Goal: Transaction & Acquisition: Book appointment/travel/reservation

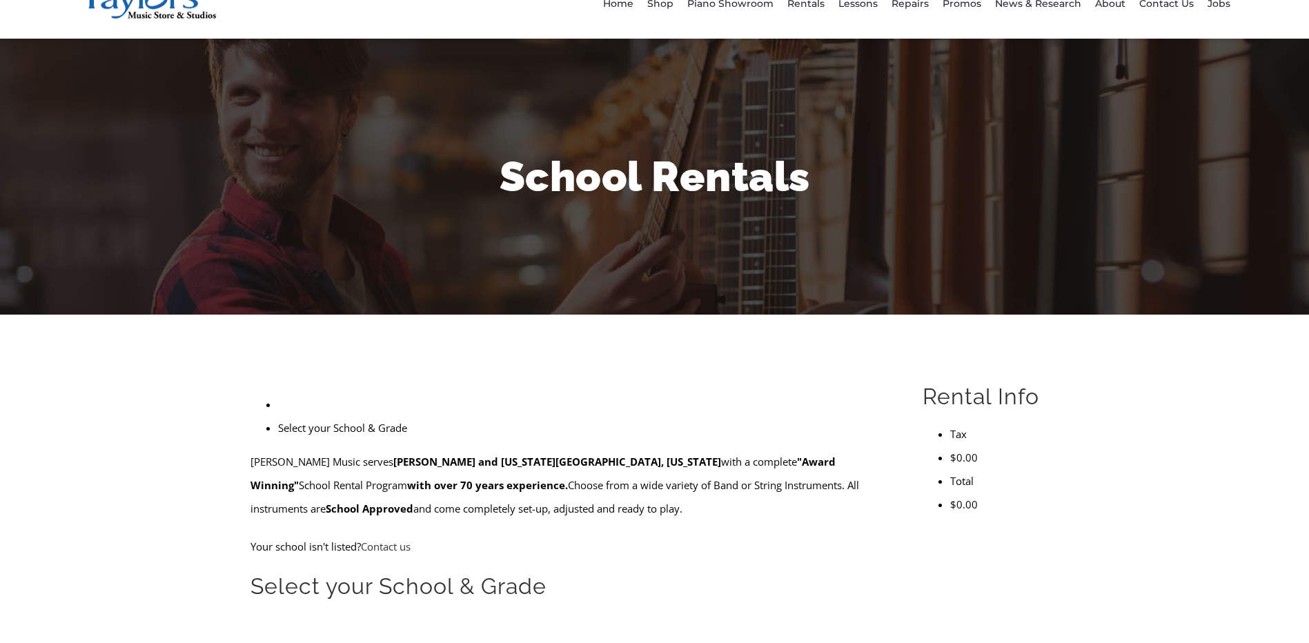
scroll to position [138, 0]
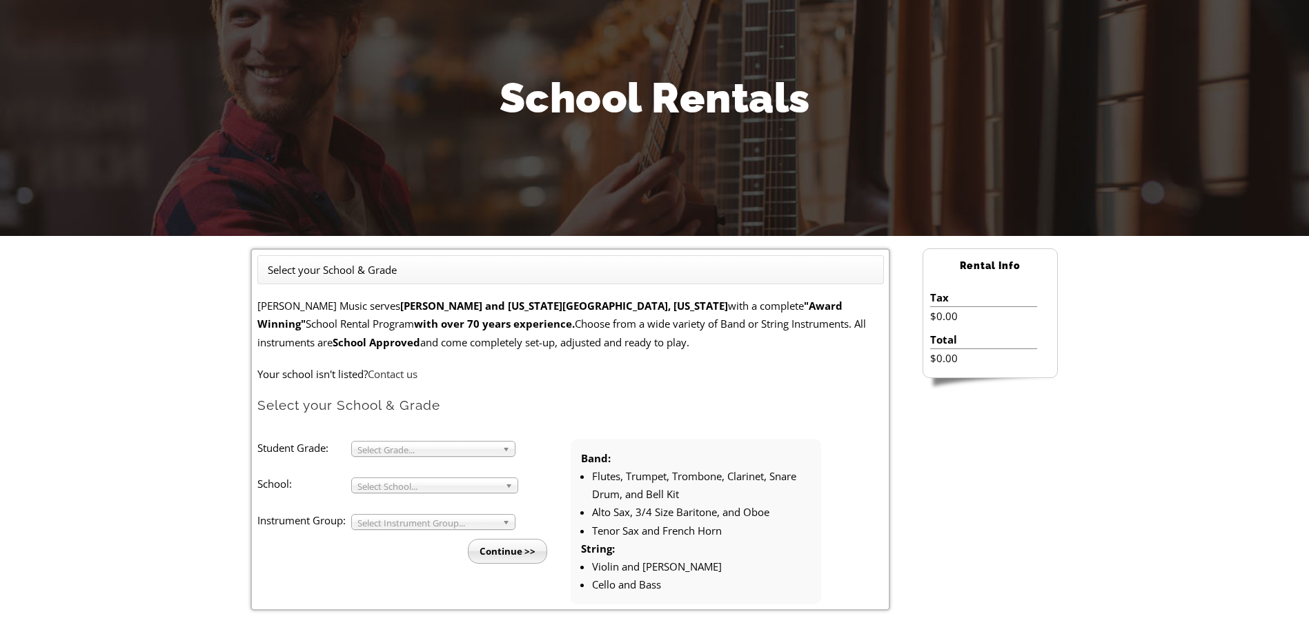
click at [426, 448] on span "Select Grade..." at bounding box center [427, 450] width 139 height 17
click at [396, 483] on li "4" at bounding box center [437, 482] width 149 height 17
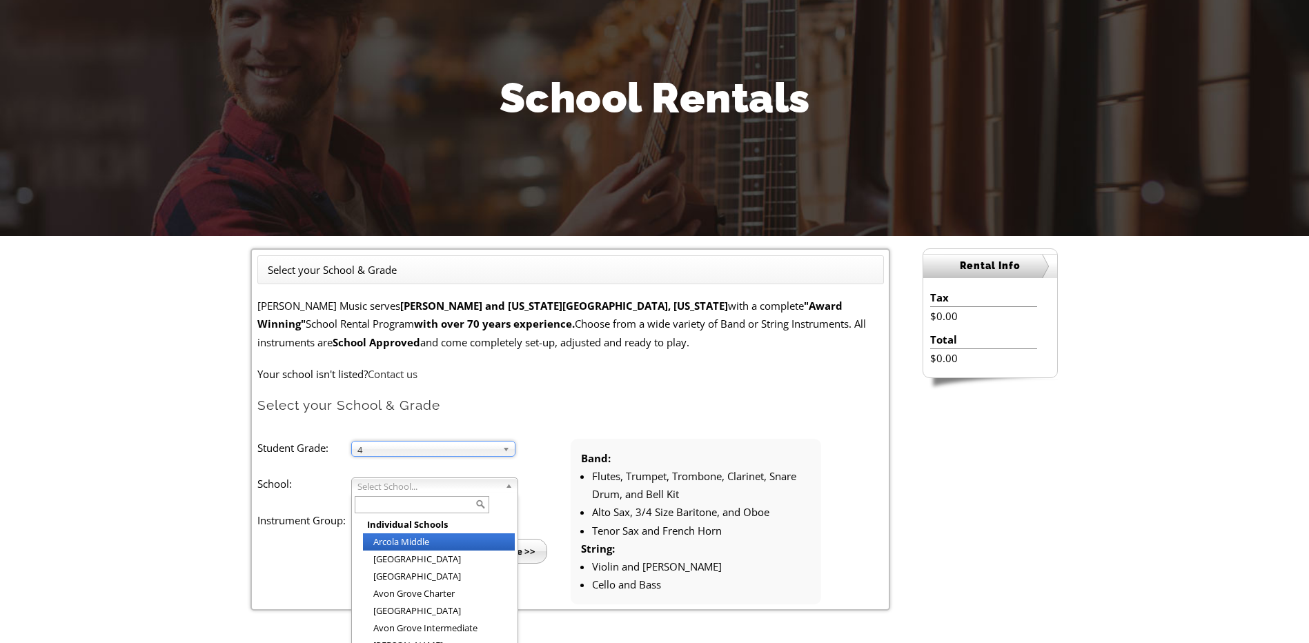
click at [507, 490] on b at bounding box center [511, 485] width 12 height 14
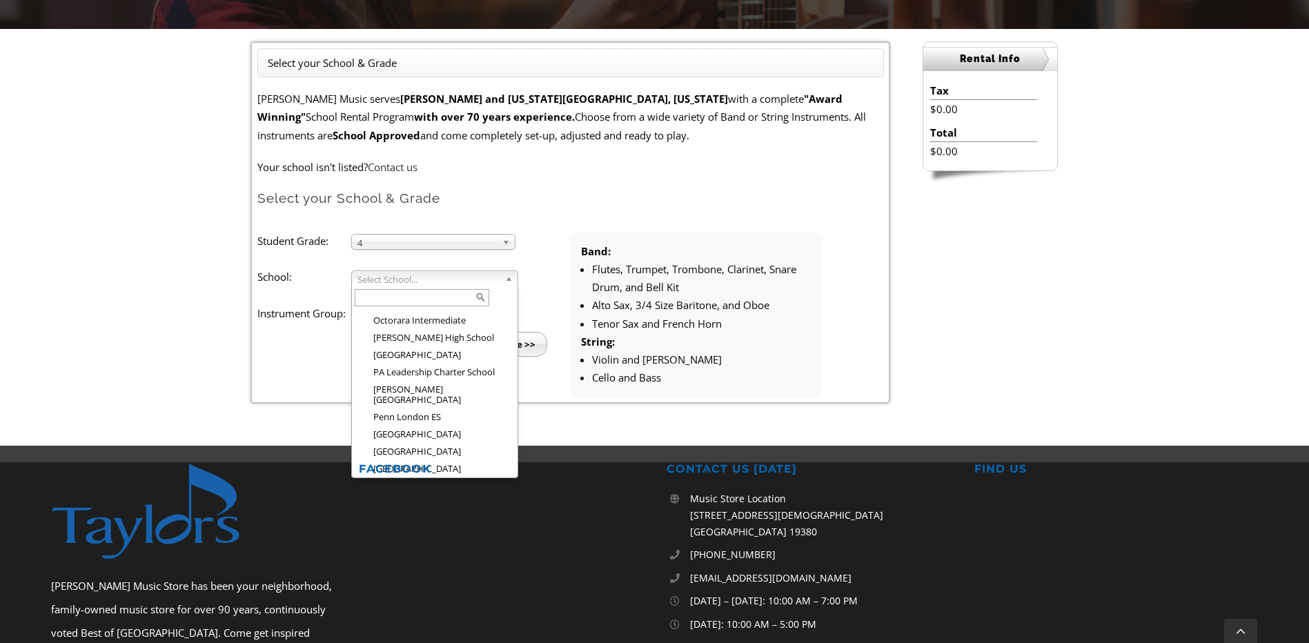
scroll to position [1785, 0]
click at [445, 547] on li "[GEOGRAPHIC_DATA]" at bounding box center [439, 555] width 152 height 17
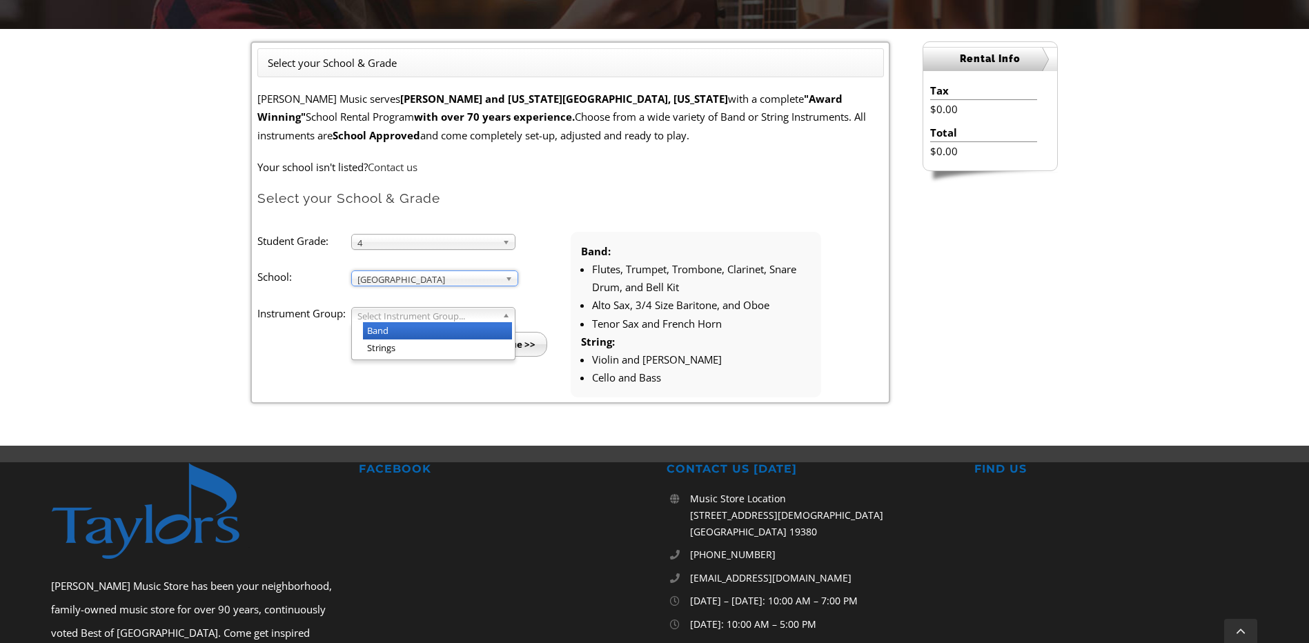
click at [503, 317] on b at bounding box center [509, 315] width 12 height 14
click at [412, 333] on li "Band" at bounding box center [437, 330] width 149 height 17
click at [515, 342] on input "Continue >>" at bounding box center [507, 344] width 79 height 25
click at [517, 351] on input "Continue >>" at bounding box center [507, 344] width 79 height 25
click at [524, 349] on input "Continue >>" at bounding box center [507, 344] width 79 height 25
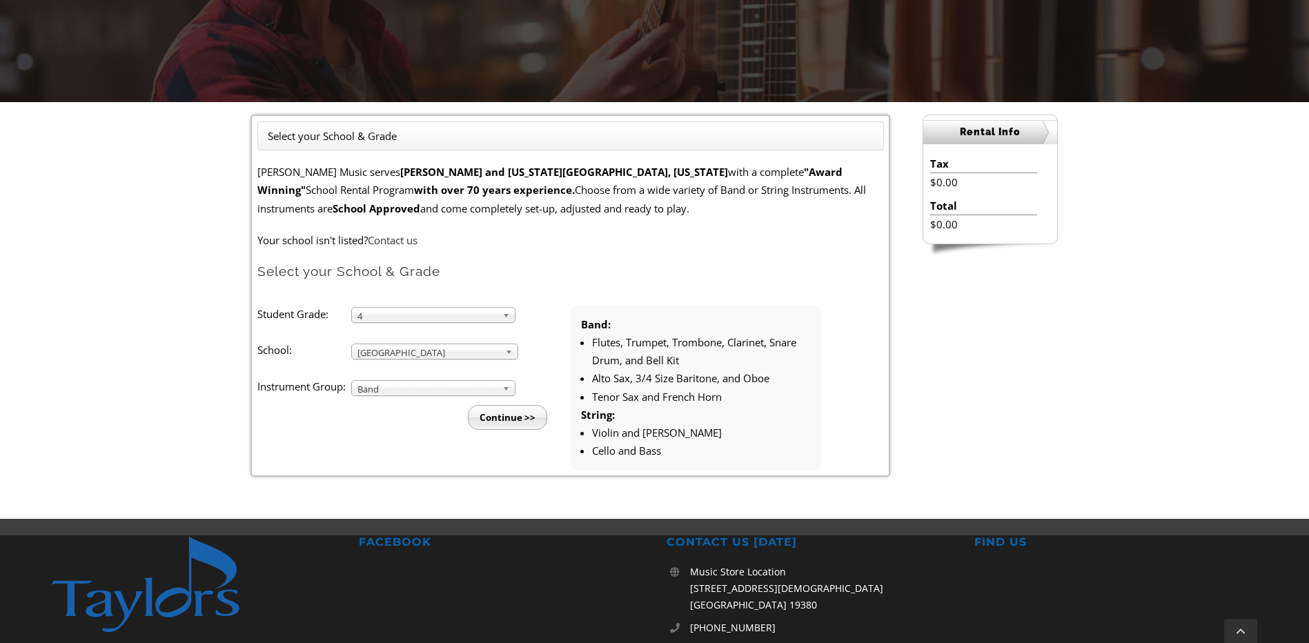
scroll to position [276, 0]
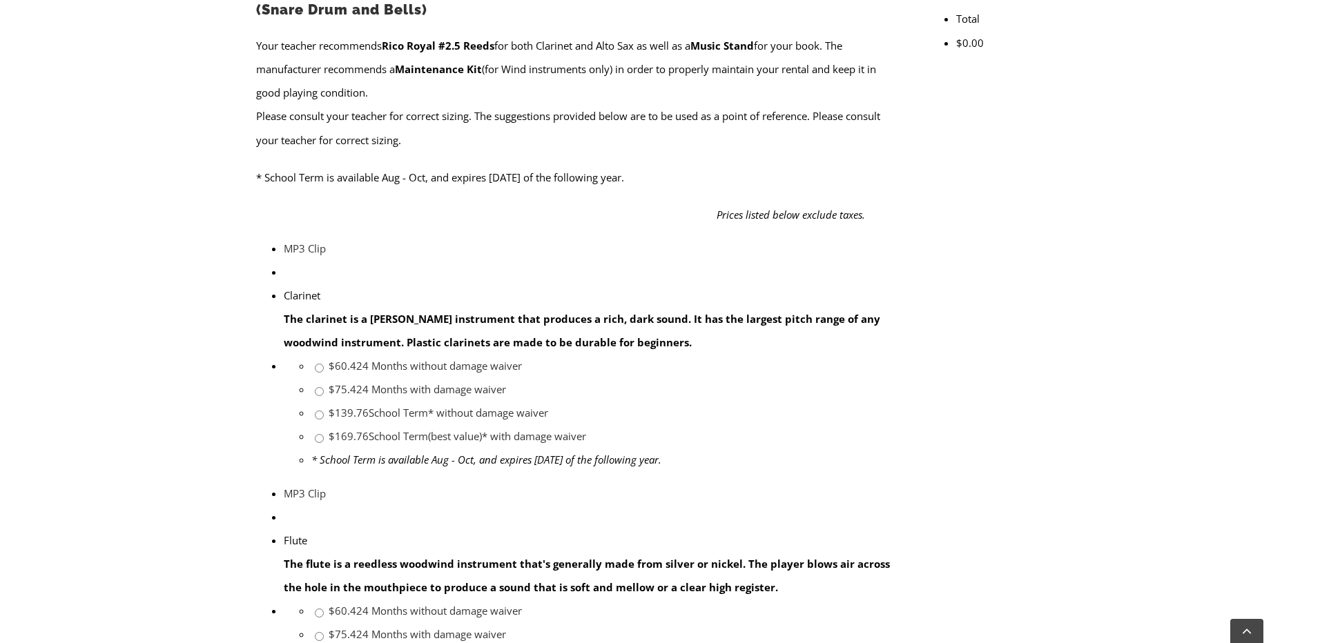
scroll to position [621, 0]
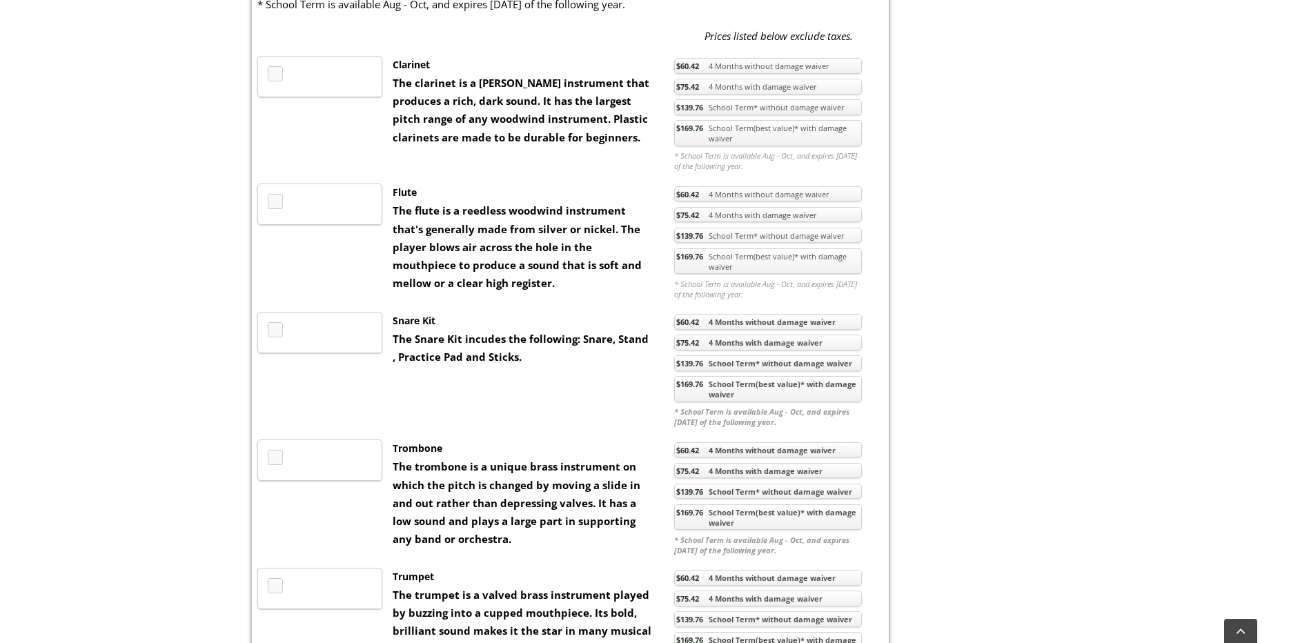
click at [320, 313] on img at bounding box center [320, 313] width 0 height 0
click at [340, 387] on img at bounding box center [320, 355] width 86 height 84
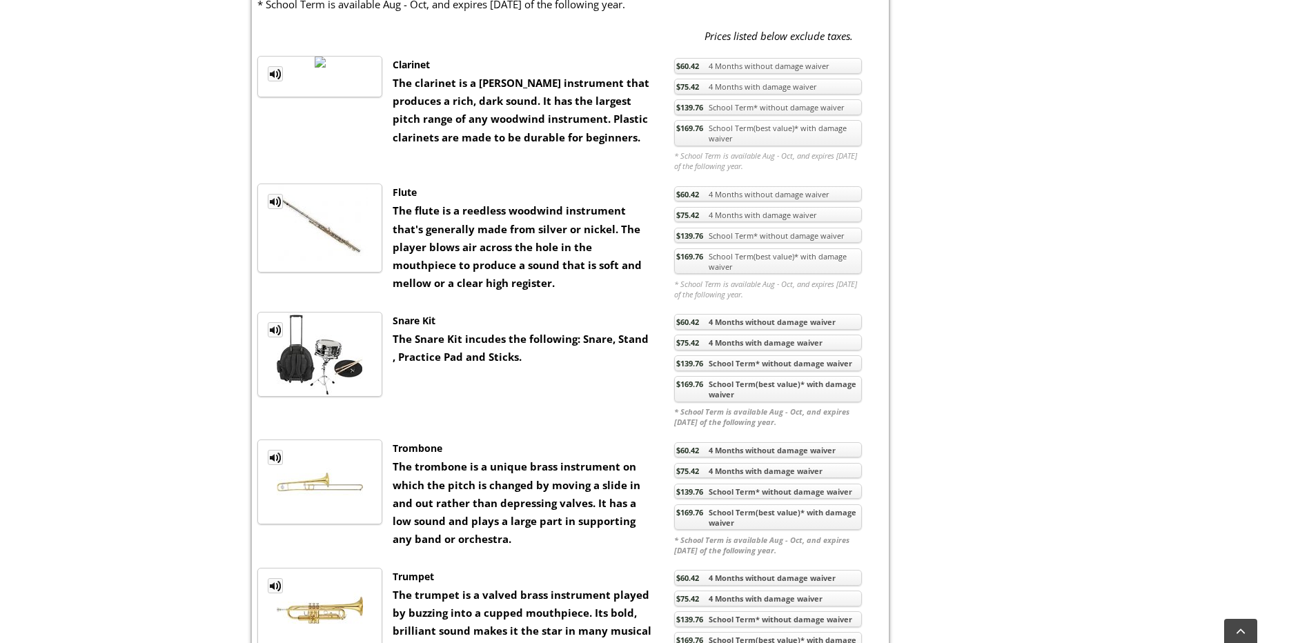
click at [777, 330] on link "$60.42 4 Months without damage waiver" at bounding box center [768, 322] width 188 height 16
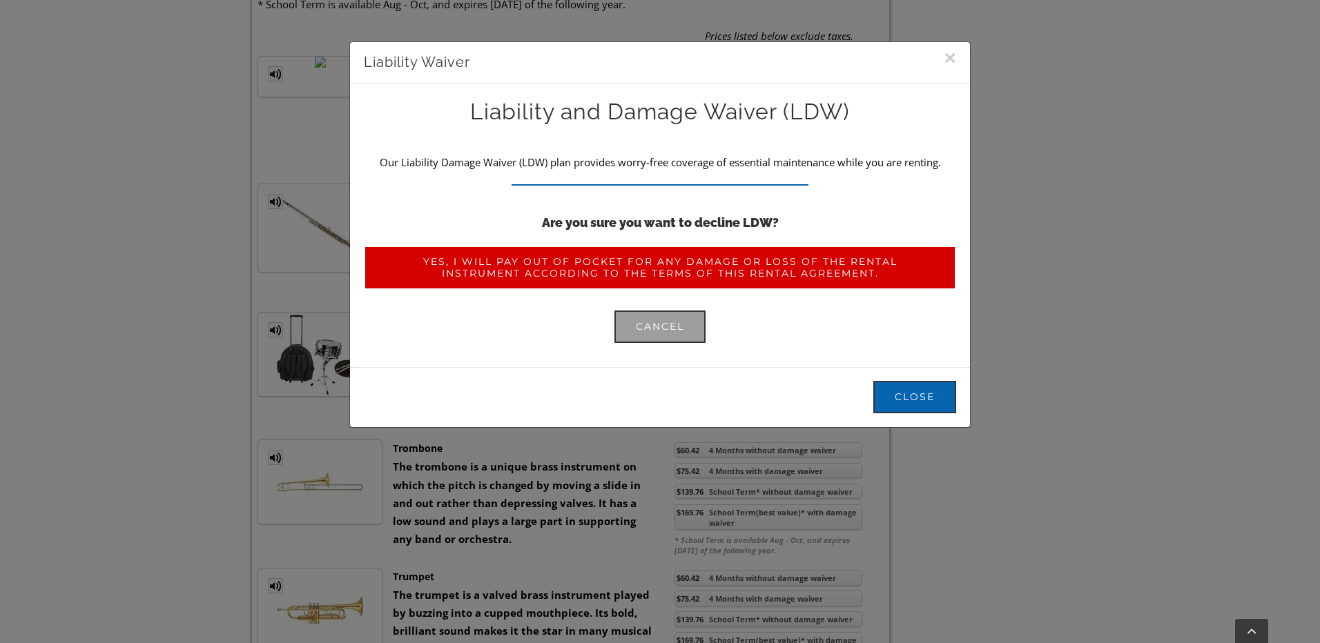
click at [630, 268] on span "Yes, I will pay out of pocket for any damage or loss of the rental instrument a…" at bounding box center [659, 267] width 549 height 23
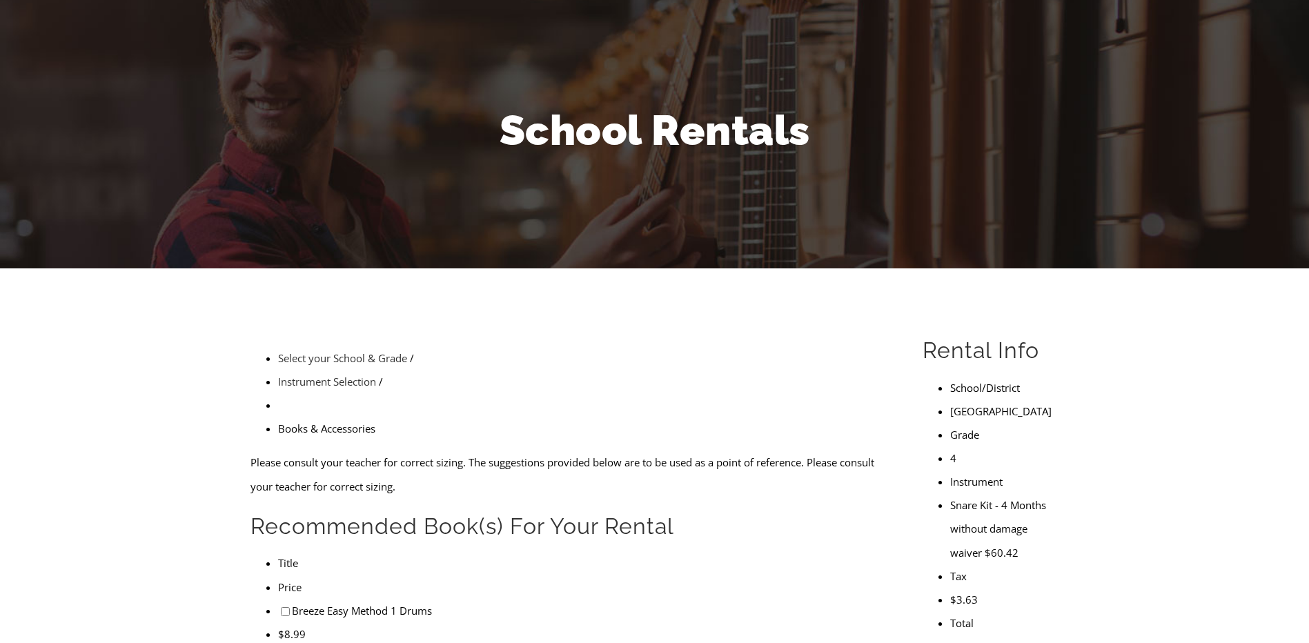
scroll to position [138, 0]
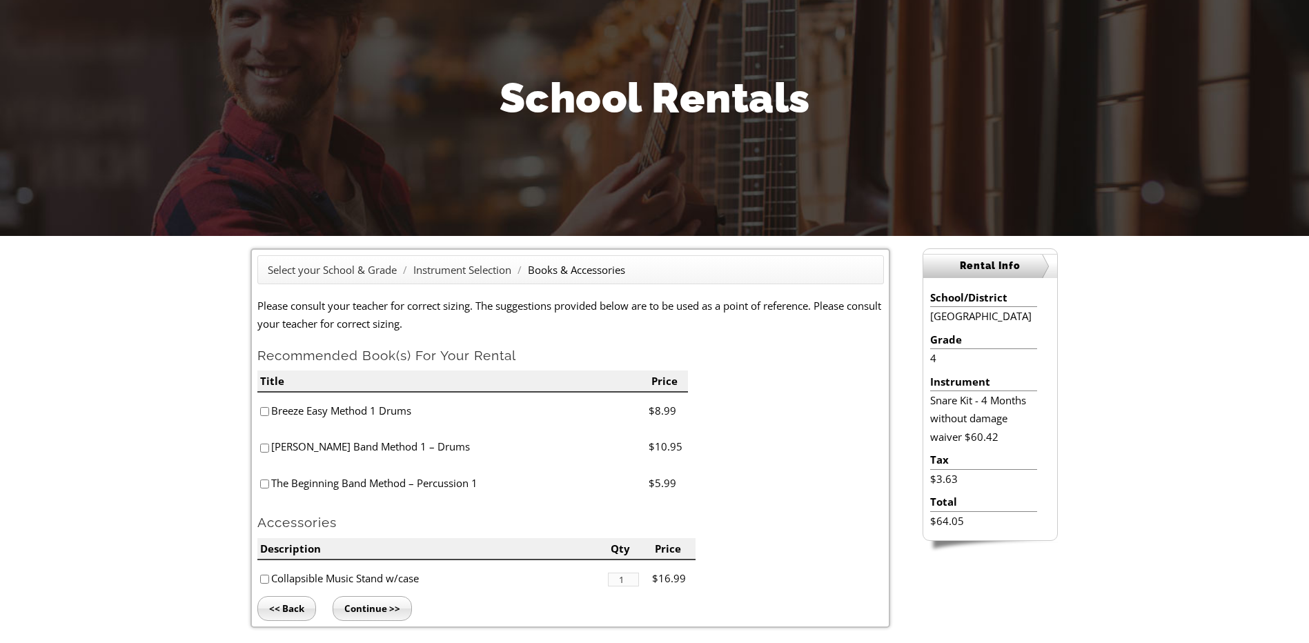
click at [265, 446] on input"] "checkbox" at bounding box center [264, 448] width 9 height 9
checkbox input"] "true"
click at [264, 411] on input"] "checkbox" at bounding box center [264, 411] width 9 height 9
checkbox input"] "true"
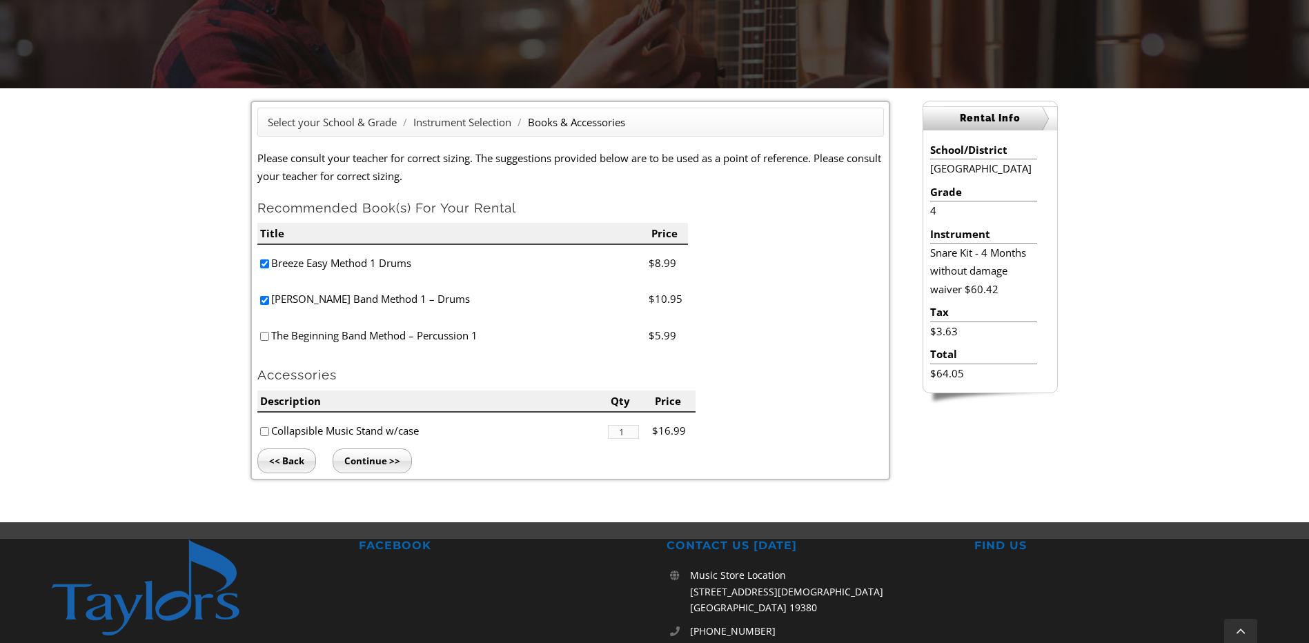
scroll to position [345, 0]
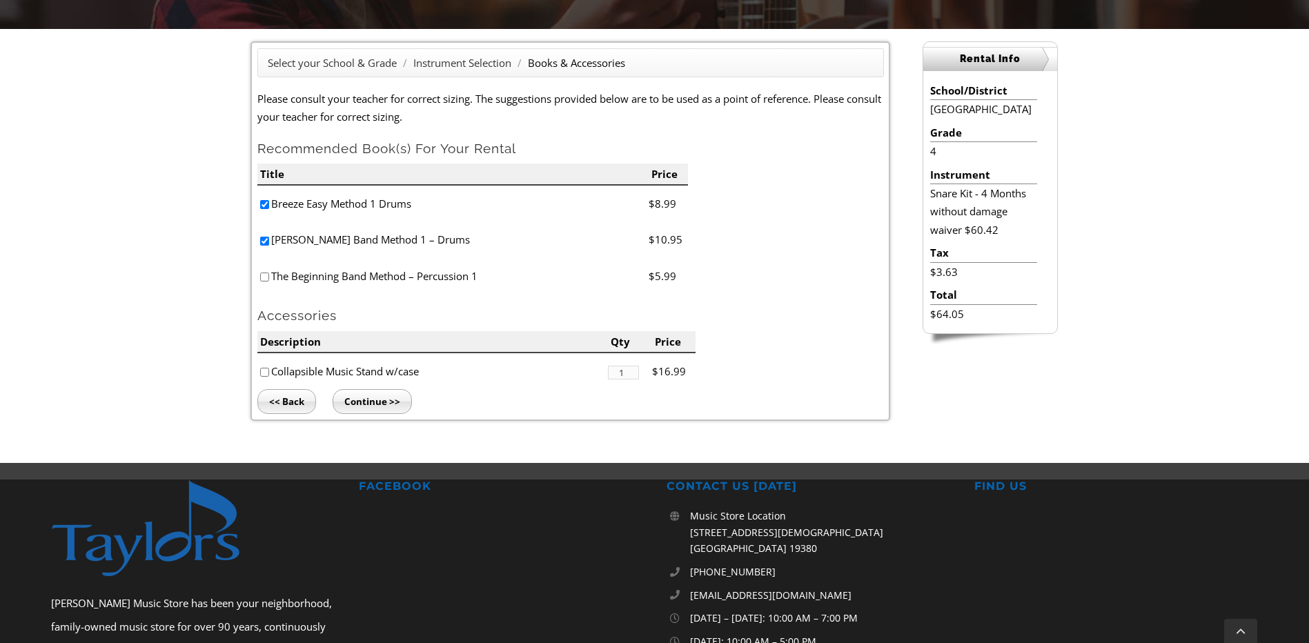
click at [263, 376] on input"] "checkbox" at bounding box center [264, 372] width 9 height 9
checkbox input"] "true"
click at [390, 402] on input "Continue >>" at bounding box center [372, 401] width 79 height 25
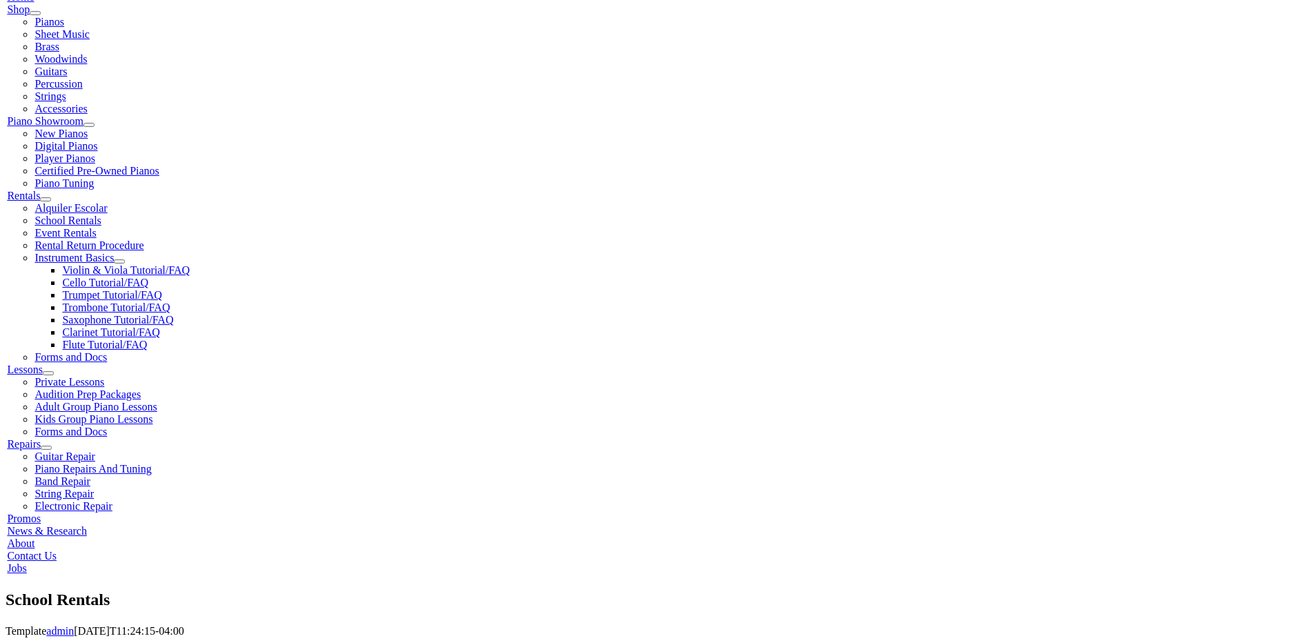
scroll to position [345, 0]
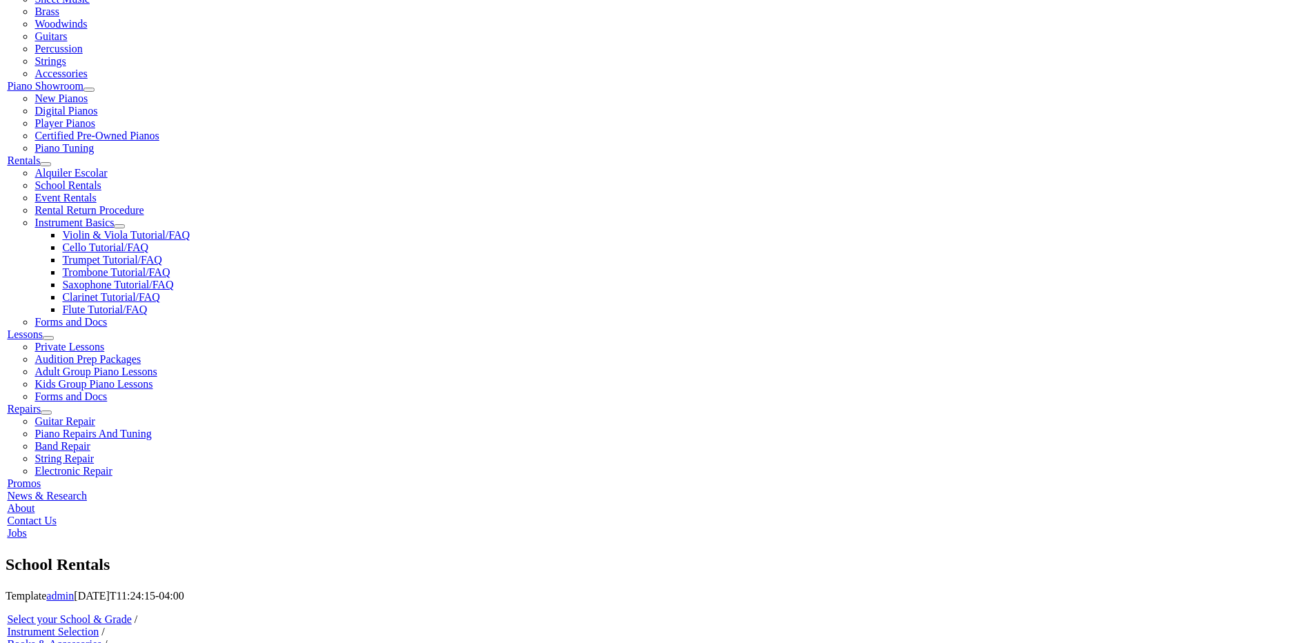
type input "1"
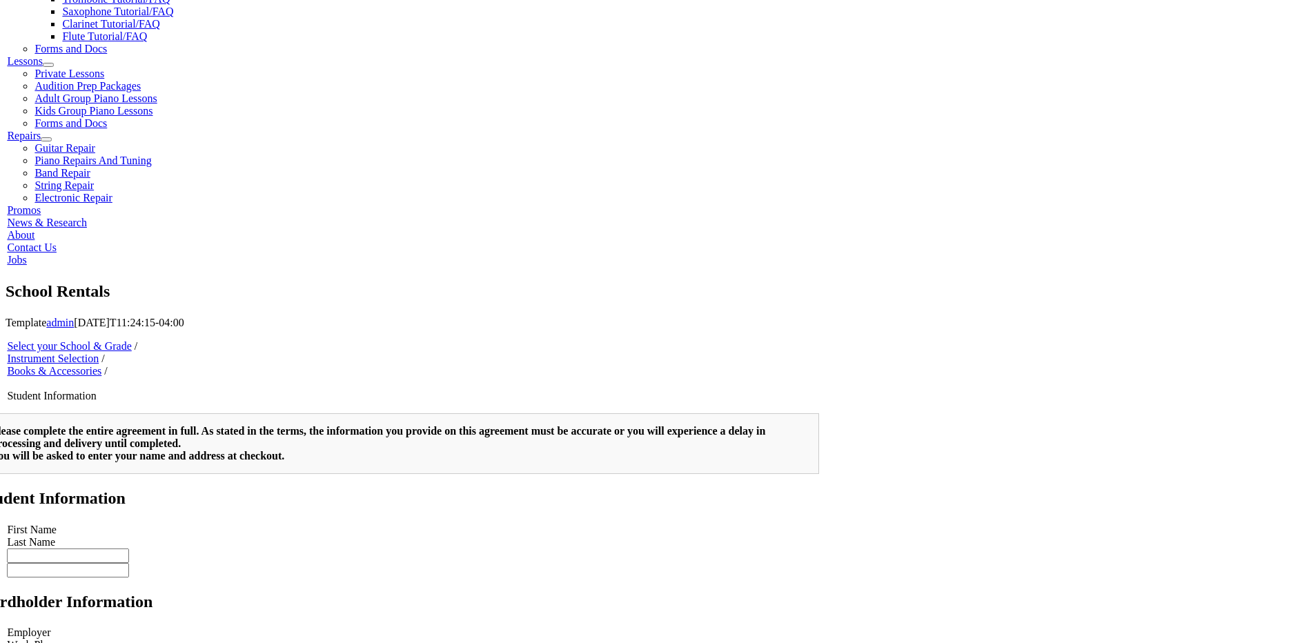
scroll to position [621, 0]
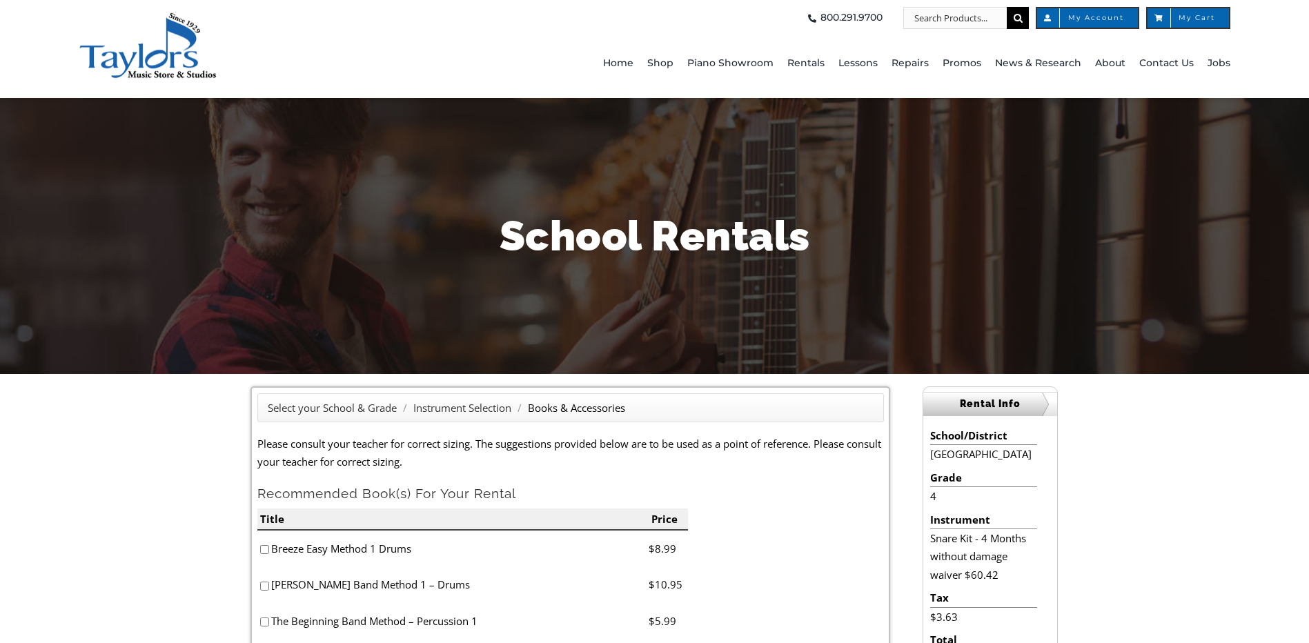
scroll to position [207, 0]
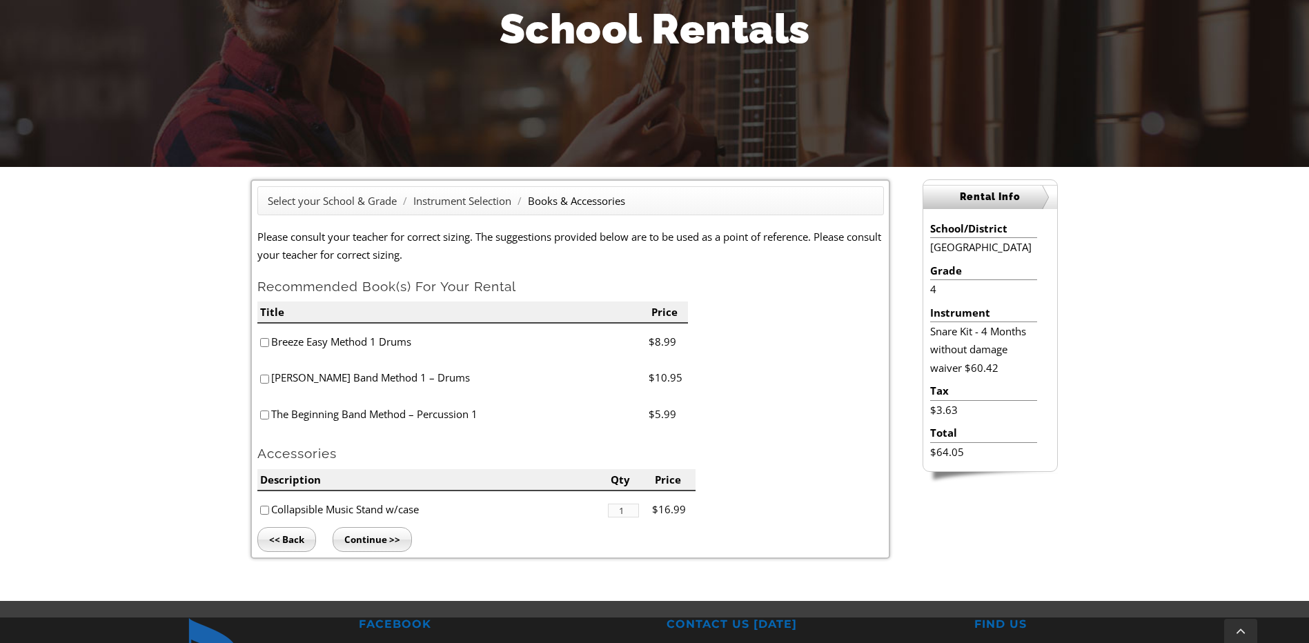
click at [287, 544] on input "<< Back" at bounding box center [286, 539] width 59 height 25
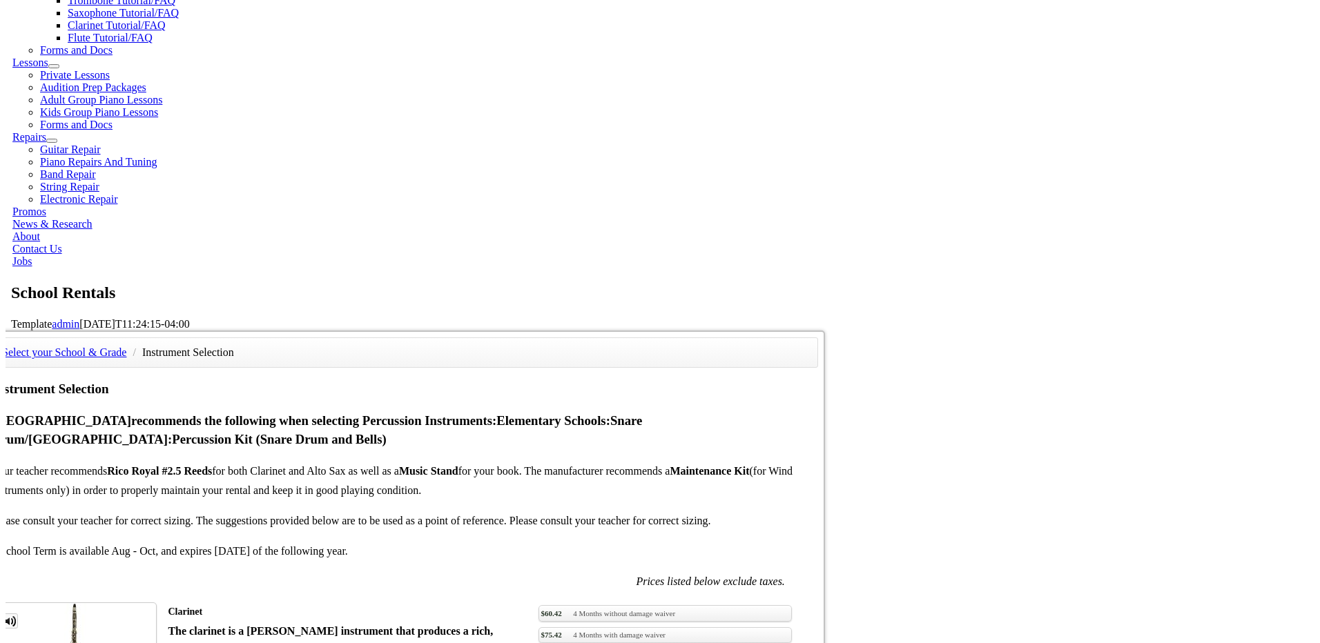
scroll to position [759, 0]
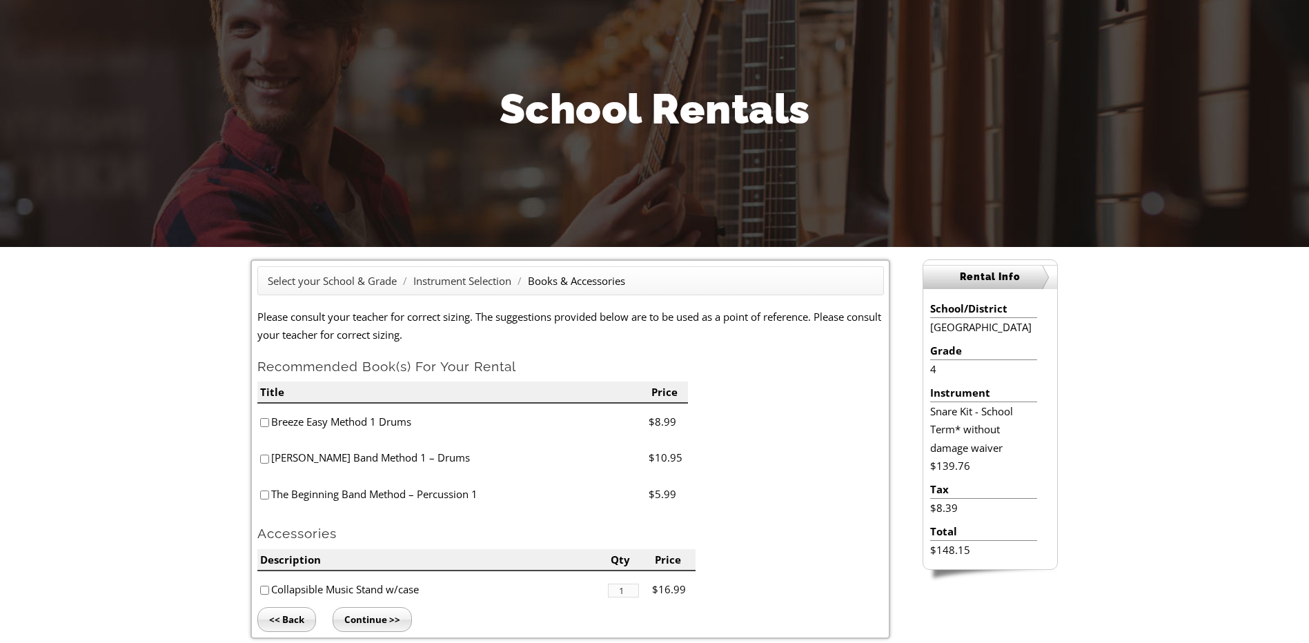
scroll to position [138, 0]
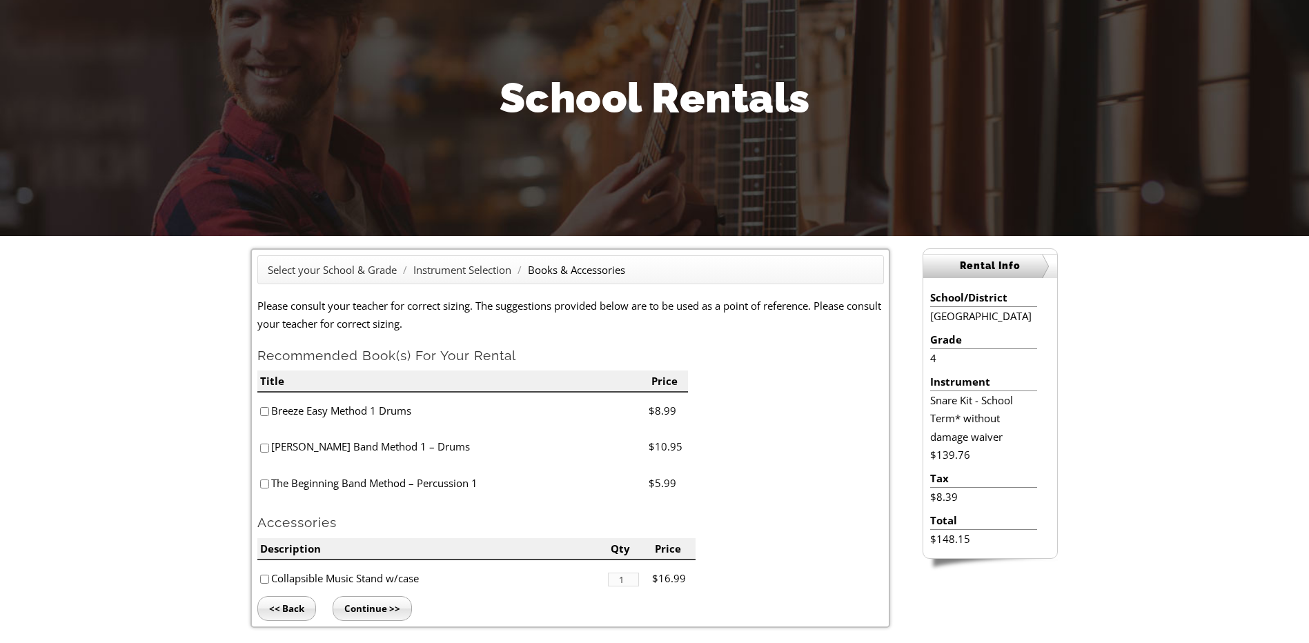
click at [267, 408] on input"] "checkbox" at bounding box center [264, 411] width 9 height 9
checkbox input"] "true"
click at [267, 447] on input"] "checkbox" at bounding box center [264, 448] width 9 height 9
checkbox input"] "true"
click at [266, 583] on input"] "checkbox" at bounding box center [264, 579] width 9 height 9
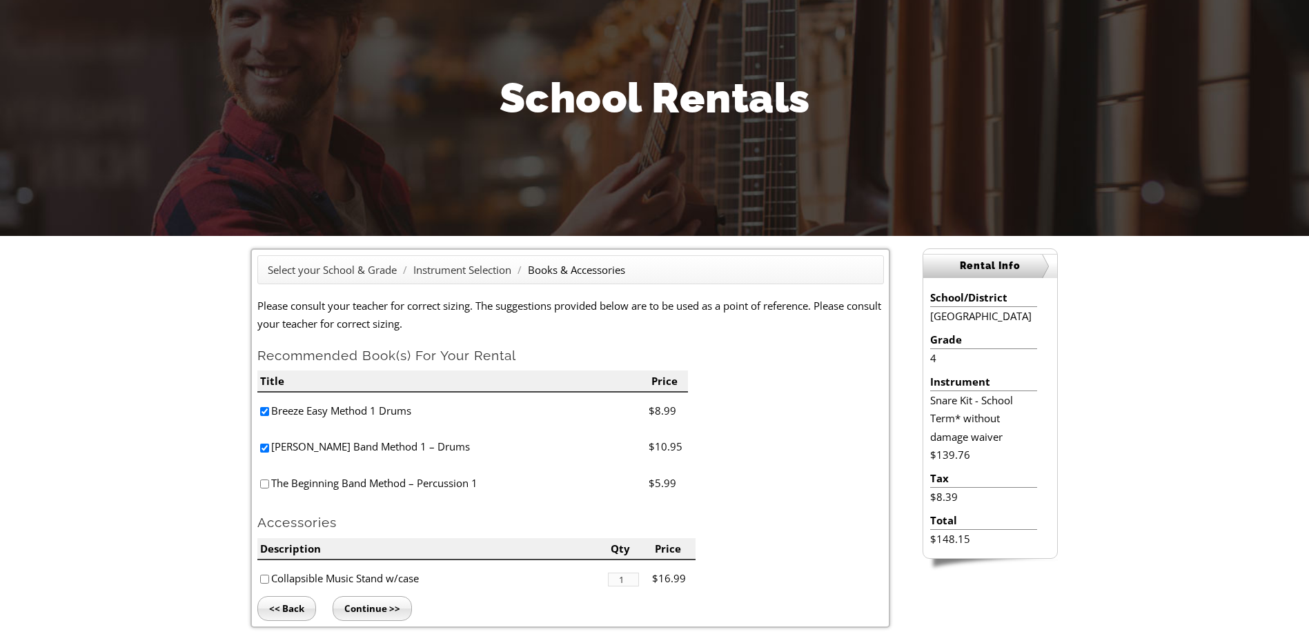
checkbox input"] "true"
click at [372, 607] on input "Continue >>" at bounding box center [372, 608] width 79 height 25
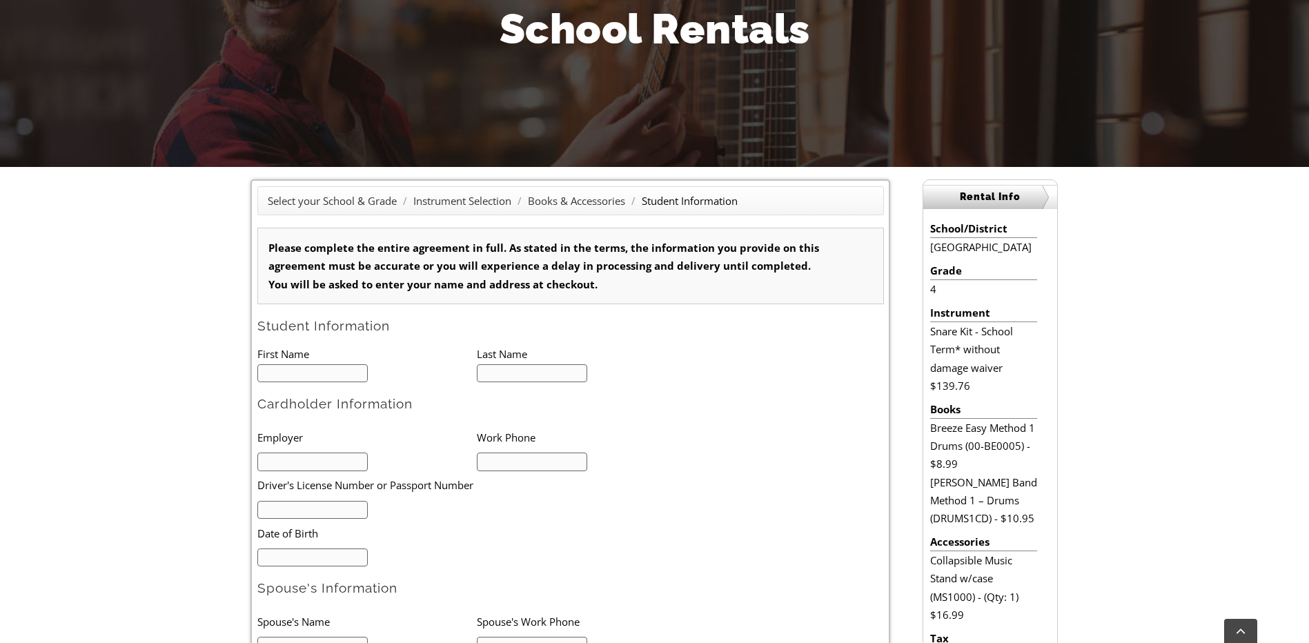
type input "1"
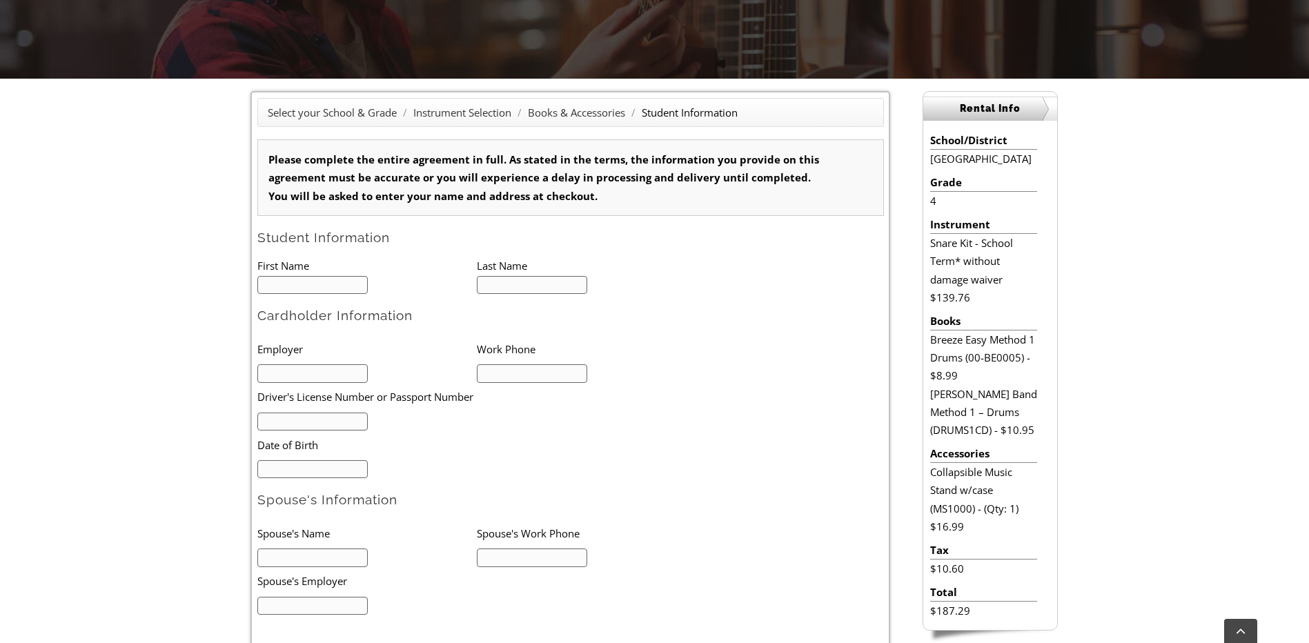
scroll to position [414, 0]
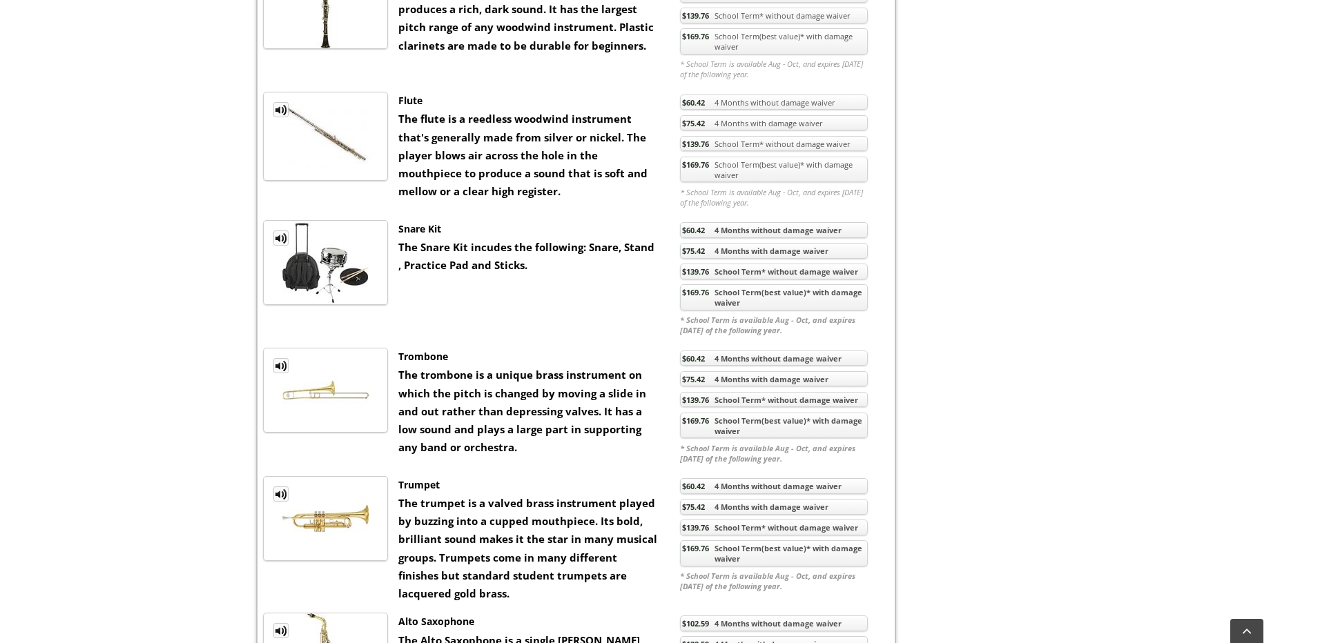
scroll to position [690, 0]
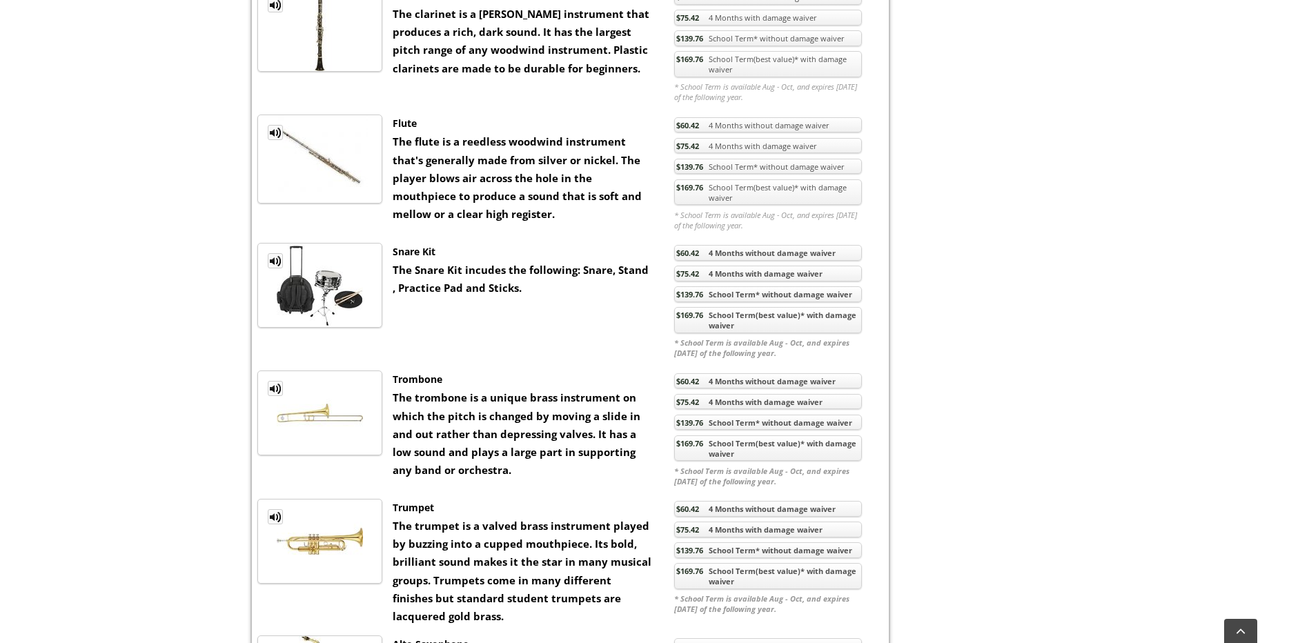
click at [748, 261] on link "$60.42 4 Months without damage waiver" at bounding box center [768, 253] width 188 height 16
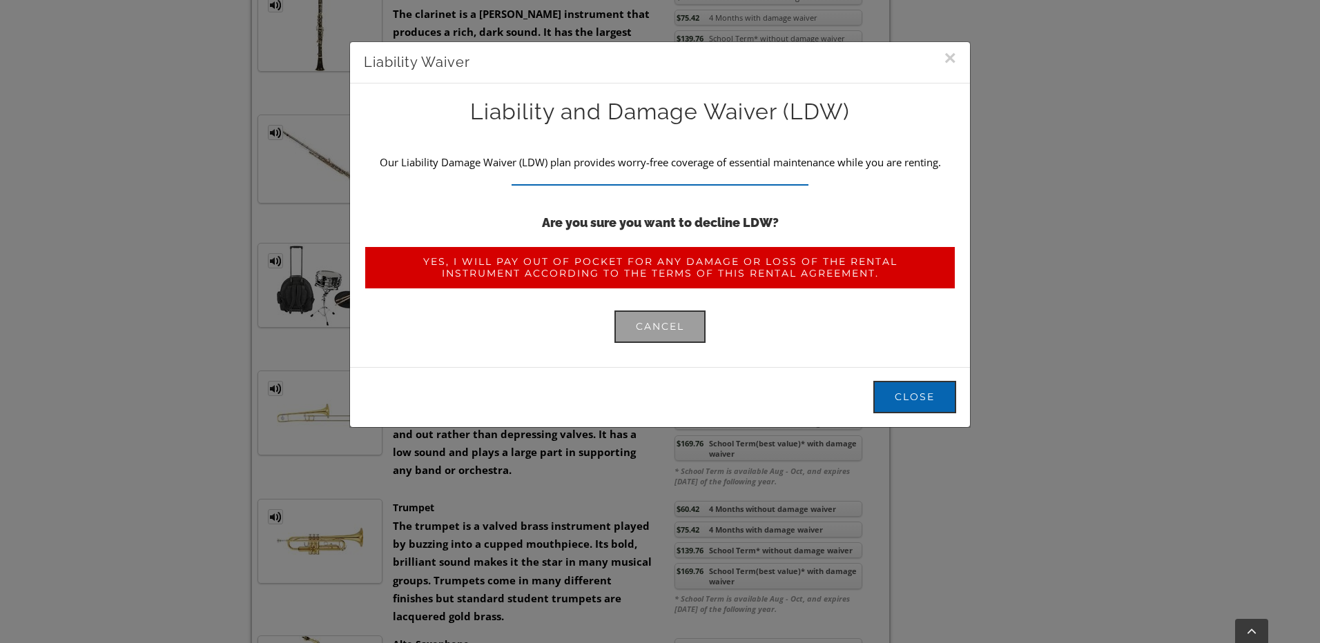
click at [651, 268] on span "Yes, I will pay out of pocket for any damage or loss of the rental instrument a…" at bounding box center [659, 267] width 549 height 23
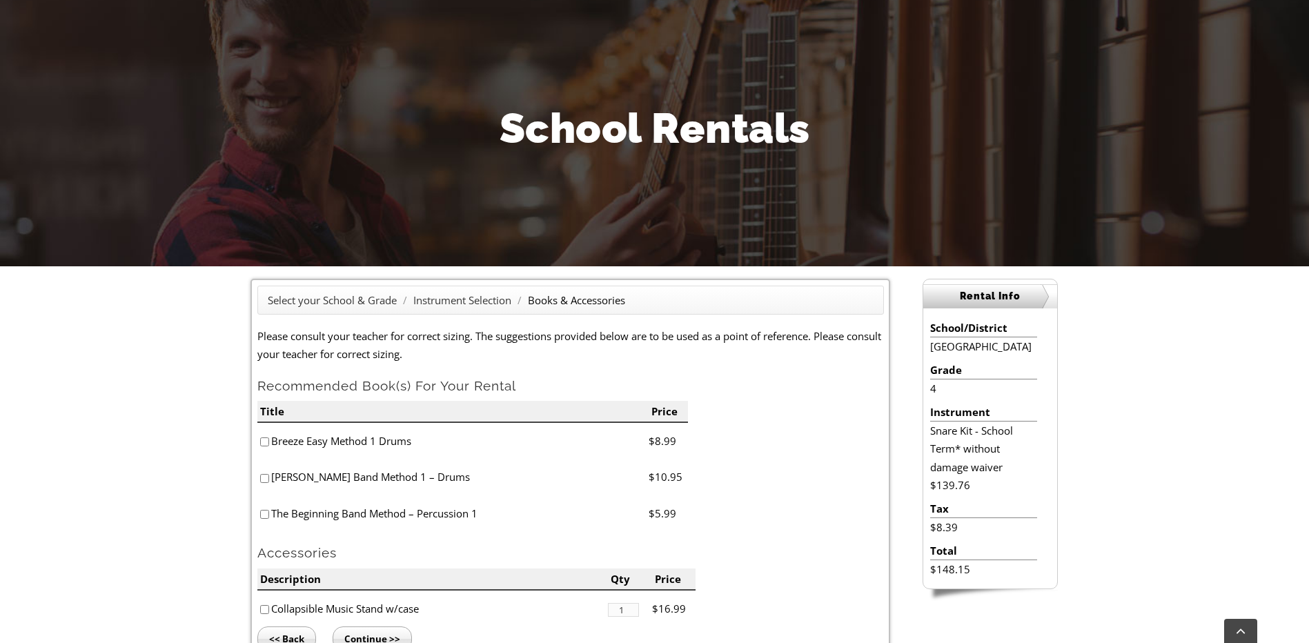
scroll to position [276, 0]
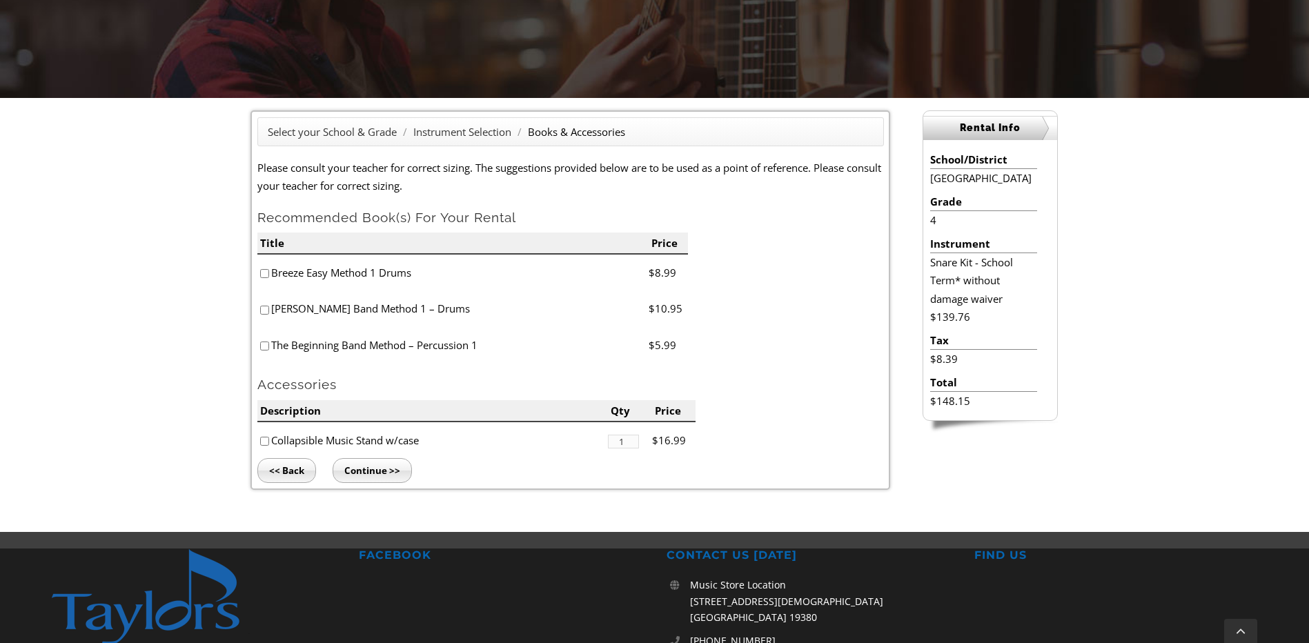
click at [267, 274] on input"] "checkbox" at bounding box center [264, 273] width 9 height 9
checkbox input"] "true"
click at [265, 314] on input"] "checkbox" at bounding box center [264, 310] width 9 height 9
checkbox input"] "true"
click at [364, 464] on input "Continue >>" at bounding box center [372, 470] width 79 height 25
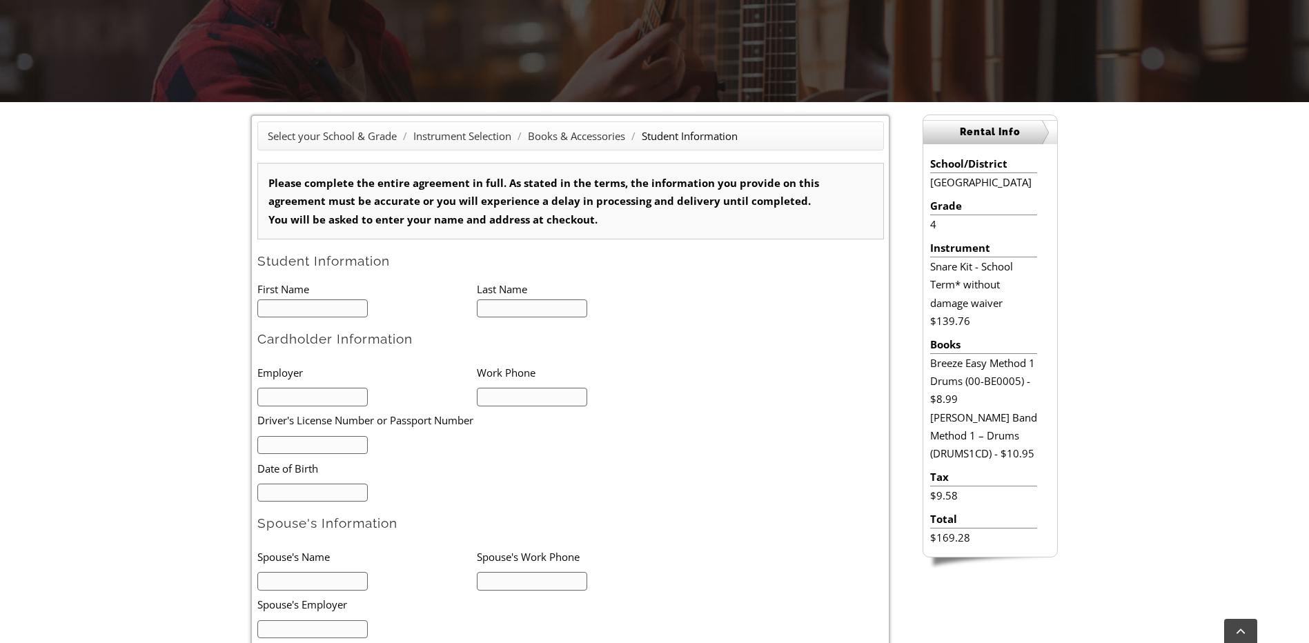
scroll to position [276, 0]
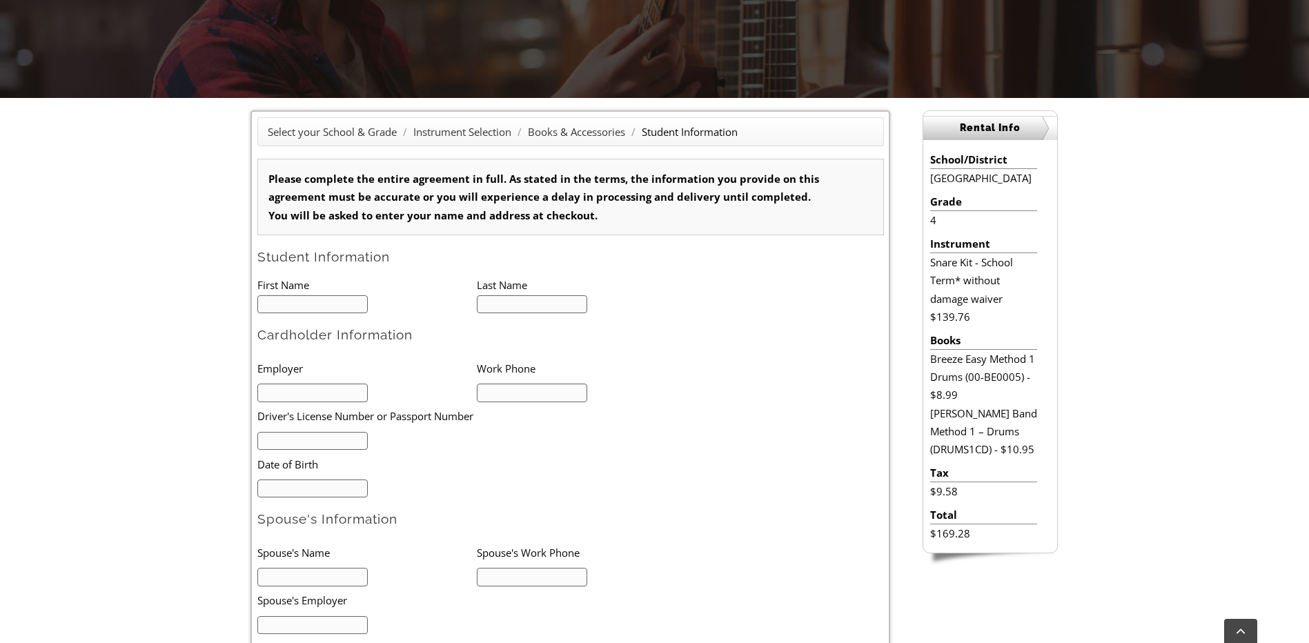
type input "1"
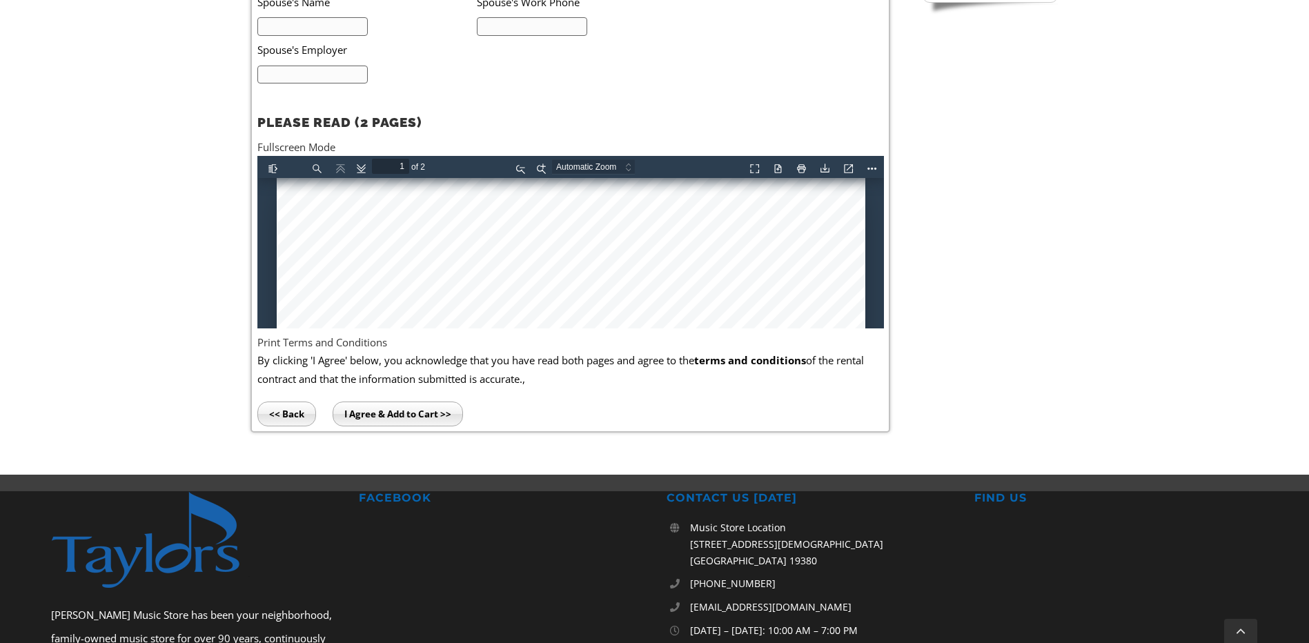
scroll to position [828, 0]
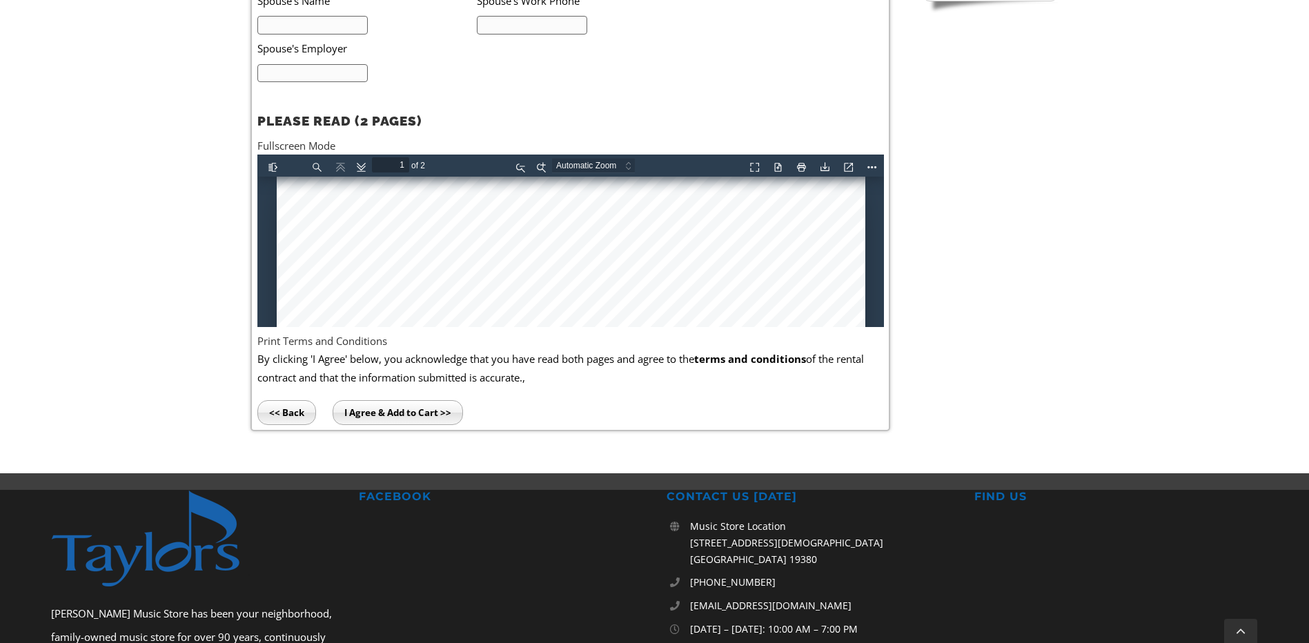
click at [287, 408] on input "<< Back" at bounding box center [286, 412] width 59 height 25
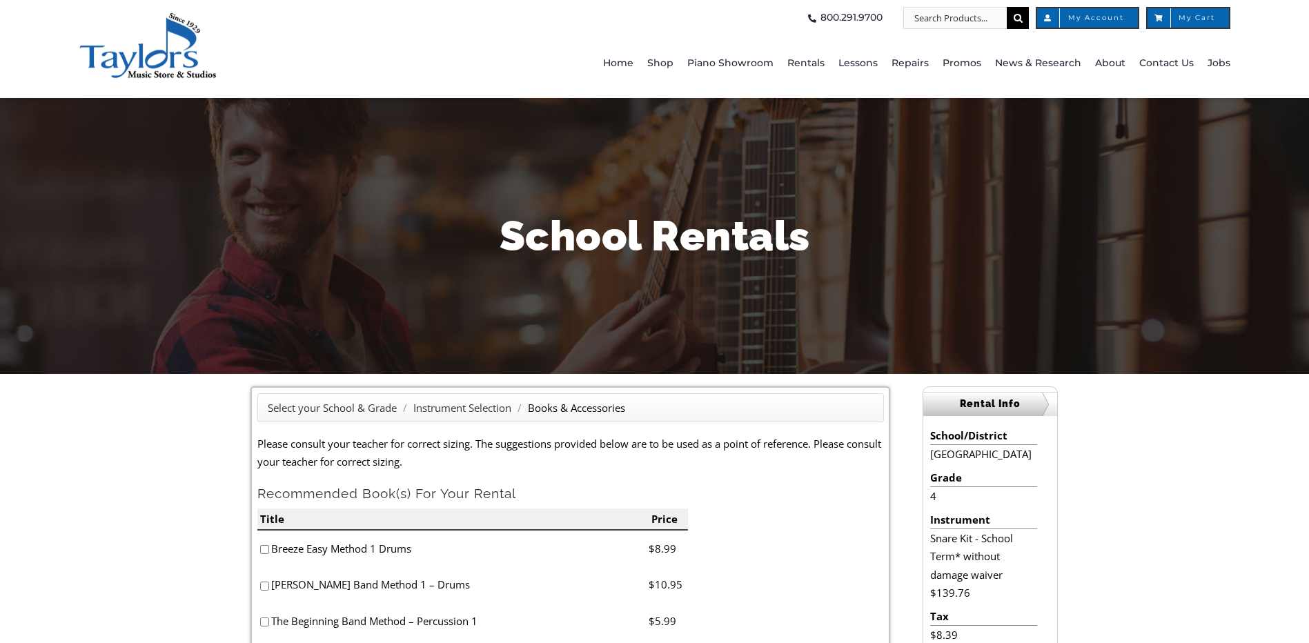
scroll to position [276, 0]
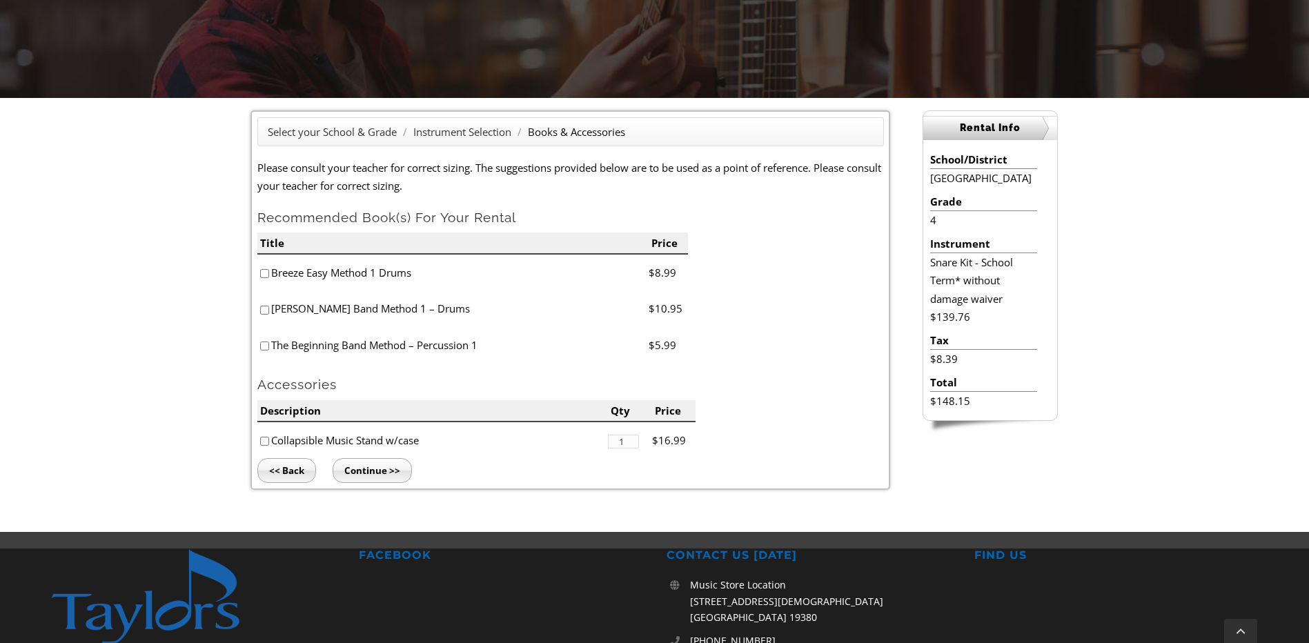
click at [298, 476] on input "<< Back" at bounding box center [286, 470] width 59 height 25
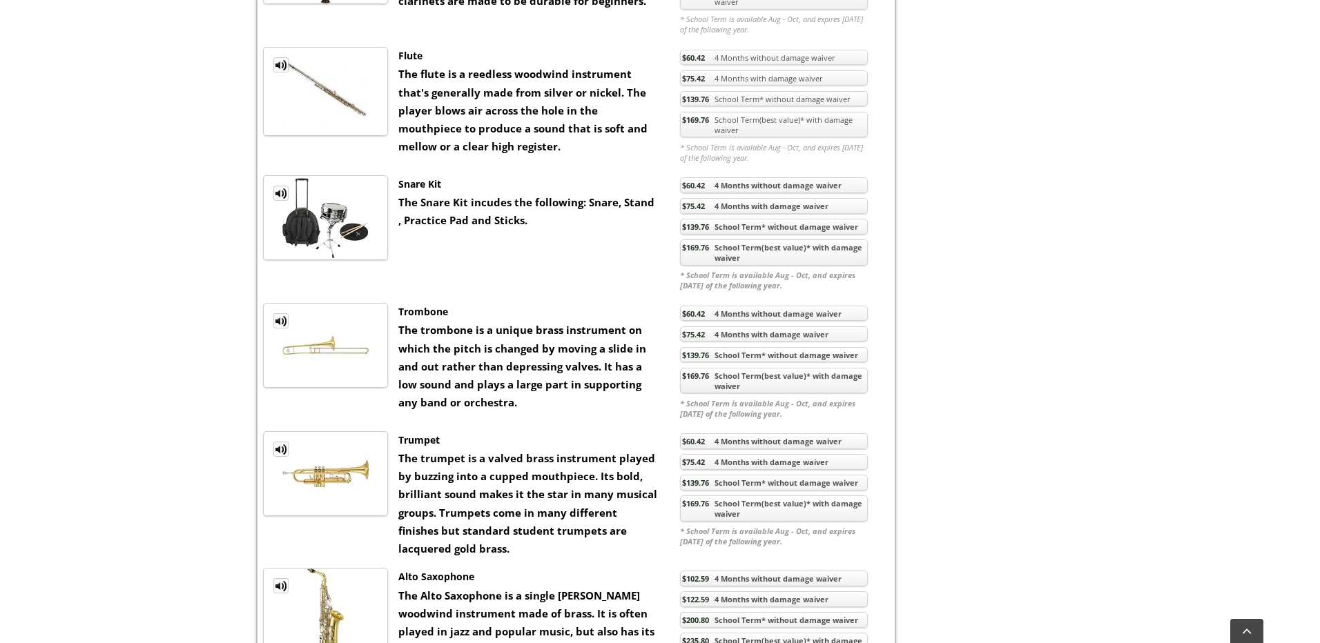
scroll to position [759, 0]
click at [787, 192] on link "$60.42 4 Months without damage waiver" at bounding box center [768, 184] width 188 height 16
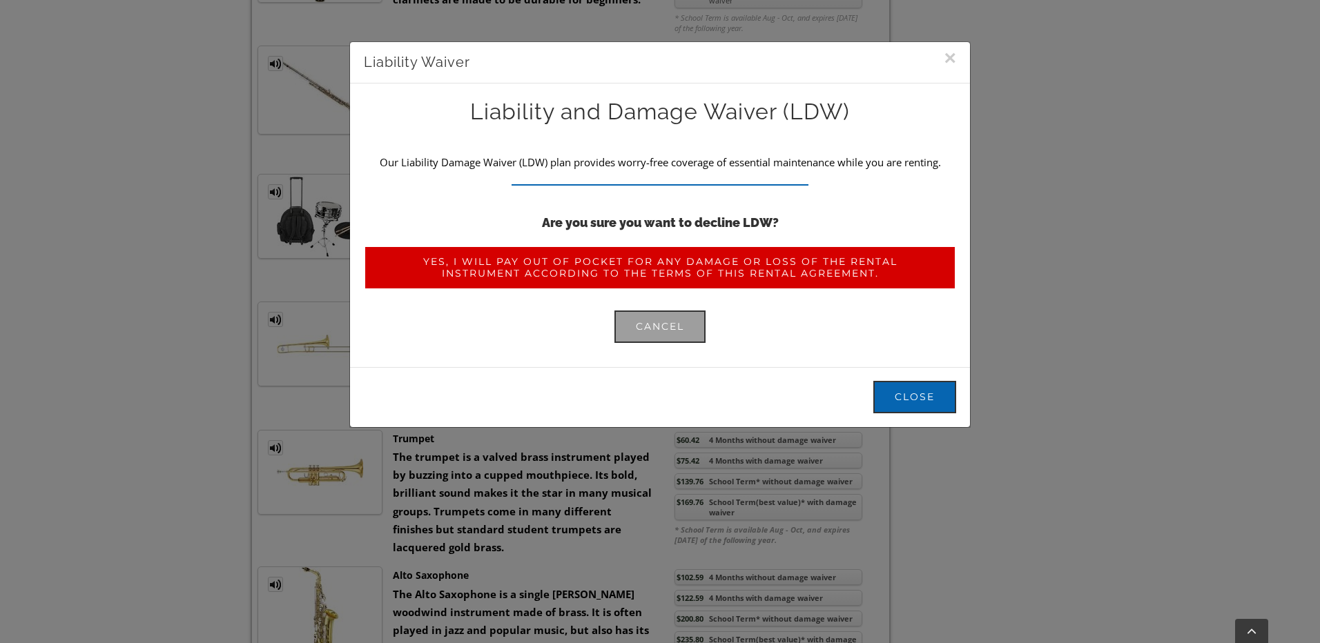
click at [674, 269] on span "Yes, I will pay out of pocket for any damage or loss of the rental instrument a…" at bounding box center [659, 267] width 549 height 23
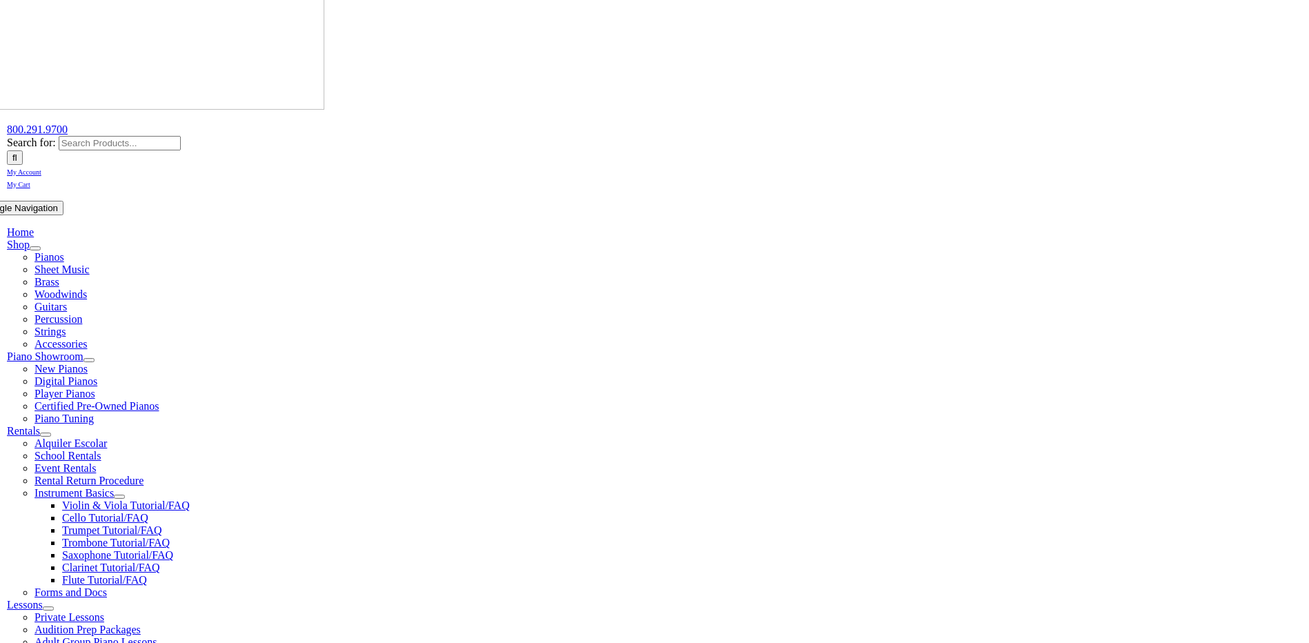
scroll to position [207, 0]
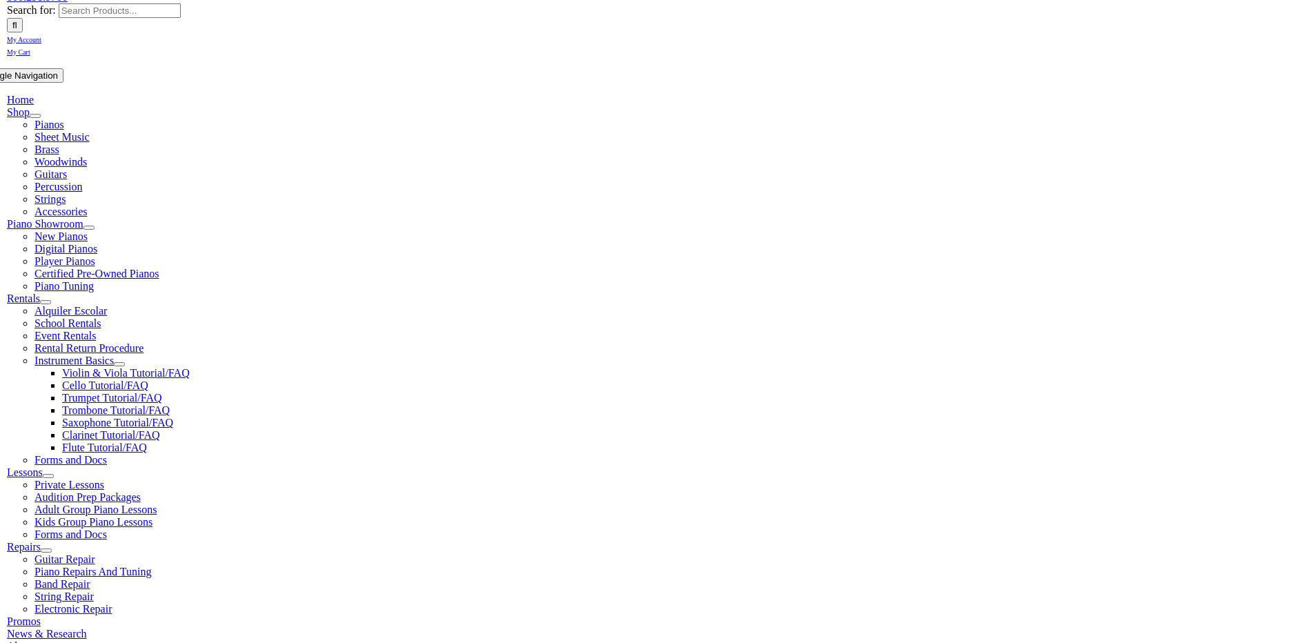
checkbox input"] "true"
